Goal: Obtain resource: Download file/media

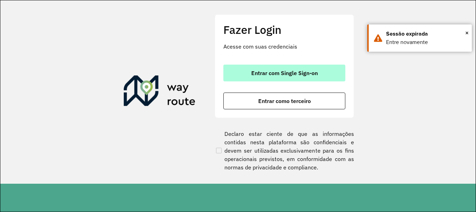
click at [264, 71] on span "Entrar com Single Sign-on" at bounding box center [284, 73] width 67 height 6
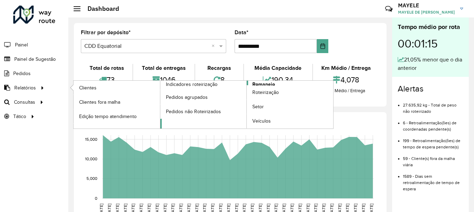
click at [275, 84] on link "Romaneio" at bounding box center [246, 105] width 173 height 48
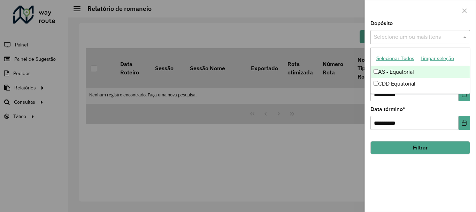
click at [407, 41] on div "Selecione um ou mais itens" at bounding box center [420, 37] width 100 height 14
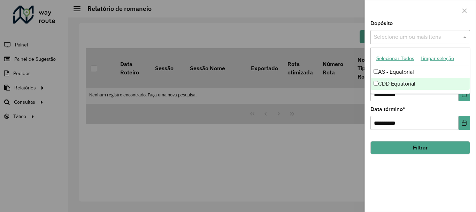
click at [395, 82] on div "CDD Equatorial" at bounding box center [420, 84] width 99 height 12
click at [408, 79] on div "CDD Equatorial" at bounding box center [420, 84] width 99 height 12
click at [465, 98] on button "Choose Date" at bounding box center [465, 94] width 12 height 14
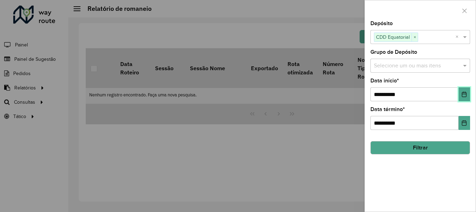
click at [465, 93] on icon "Choose Date" at bounding box center [464, 94] width 6 height 6
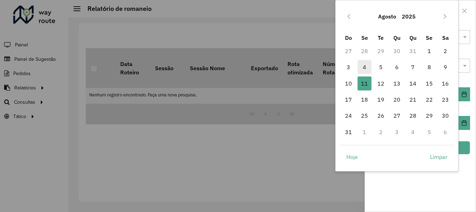
click at [366, 68] on span "4" at bounding box center [365, 67] width 14 height 14
type input "**********"
click at [366, 68] on span "4" at bounding box center [365, 67] width 14 height 14
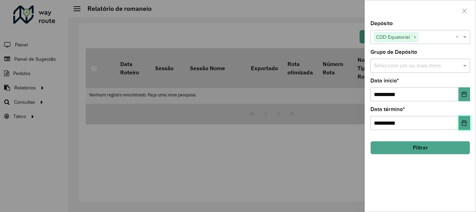
click at [461, 125] on button "Choose Date" at bounding box center [465, 123] width 12 height 14
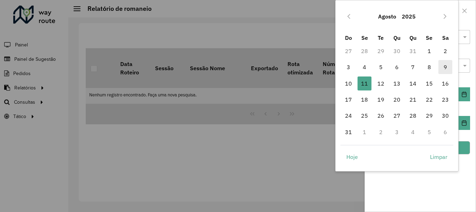
click at [445, 68] on span "9" at bounding box center [445, 67] width 14 height 14
type input "**********"
click at [445, 68] on span "9" at bounding box center [445, 67] width 14 height 14
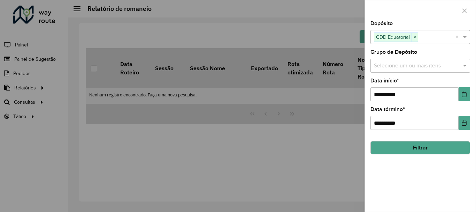
click at [453, 154] on button "Filtrar" at bounding box center [420, 147] width 100 height 13
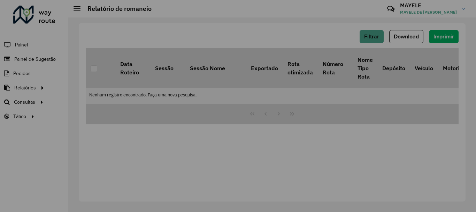
click at [0, 0] on div "Aguarde..." at bounding box center [0, 0] width 0 height 0
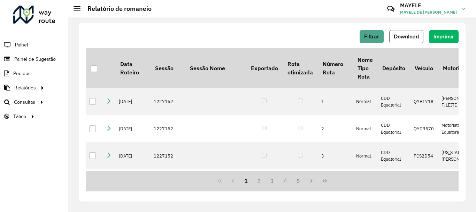
click at [402, 39] on button "Download" at bounding box center [406, 36] width 34 height 13
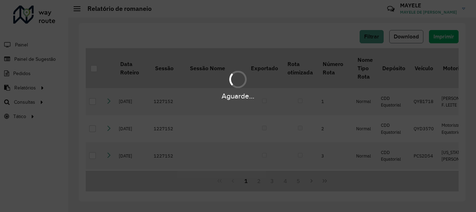
click at [402, 39] on hb-app "Aguarde... Pop-up bloqueado! Seu navegador bloqueou automáticamente a abertura …" at bounding box center [238, 106] width 476 height 212
